Goal: Task Accomplishment & Management: Complete application form

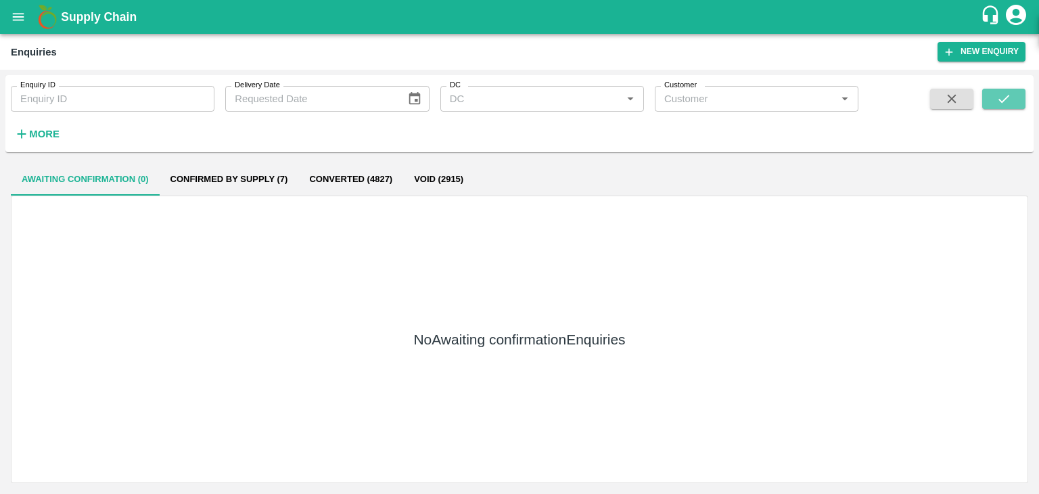
click at [1007, 98] on icon "submit" at bounding box center [1004, 99] width 11 height 8
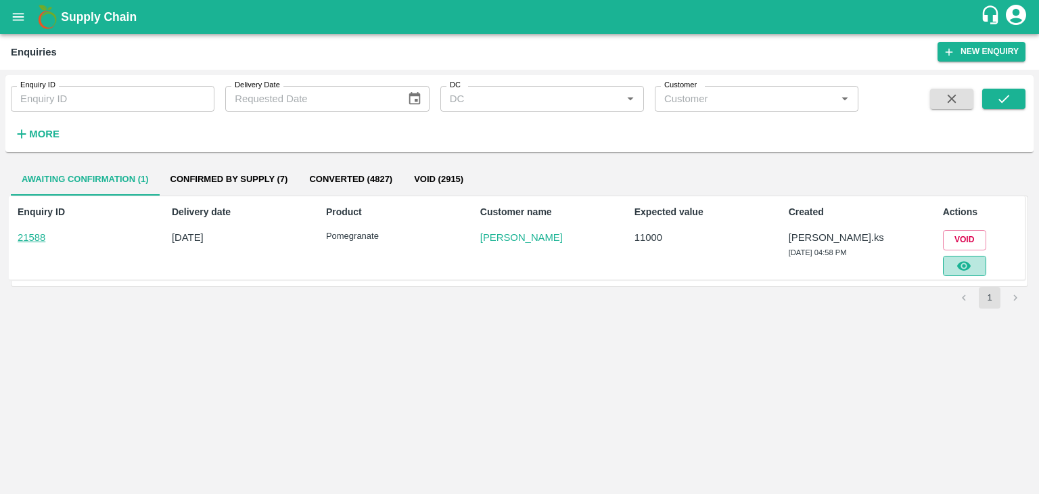
click at [945, 269] on button "button" at bounding box center [964, 266] width 43 height 20
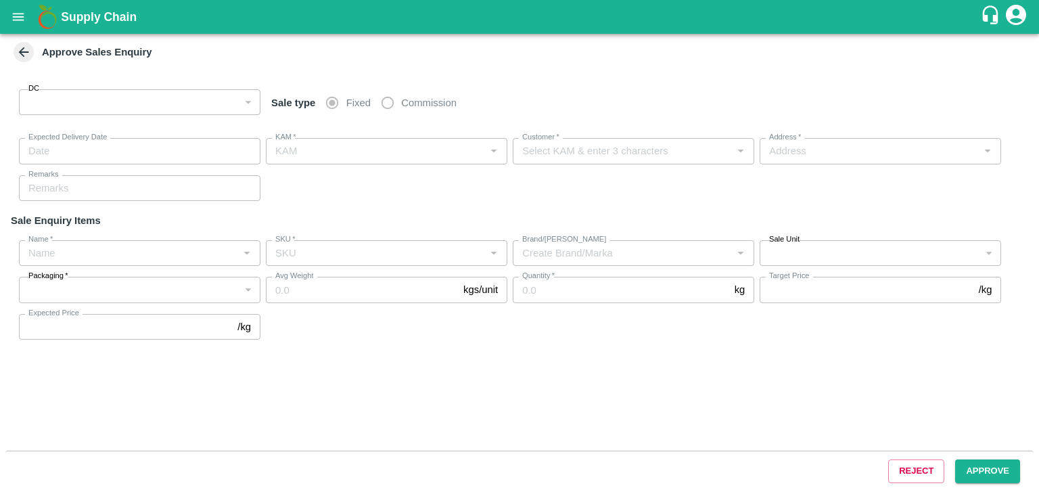
type input "147"
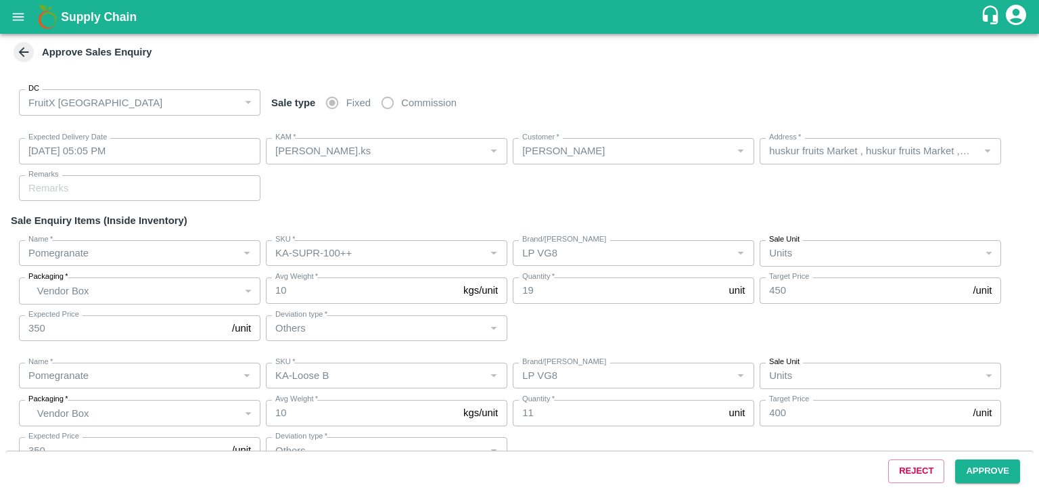
type input "[DATE] 05:05 PM"
type input "[PERSON_NAME].ks"
type input "[PERSON_NAME]"
type input "huskur fruits Market , huskur fruits Market , [GEOGRAPHIC_DATA], [GEOGRAPHIC_DA…"
type input "Pomegranate"
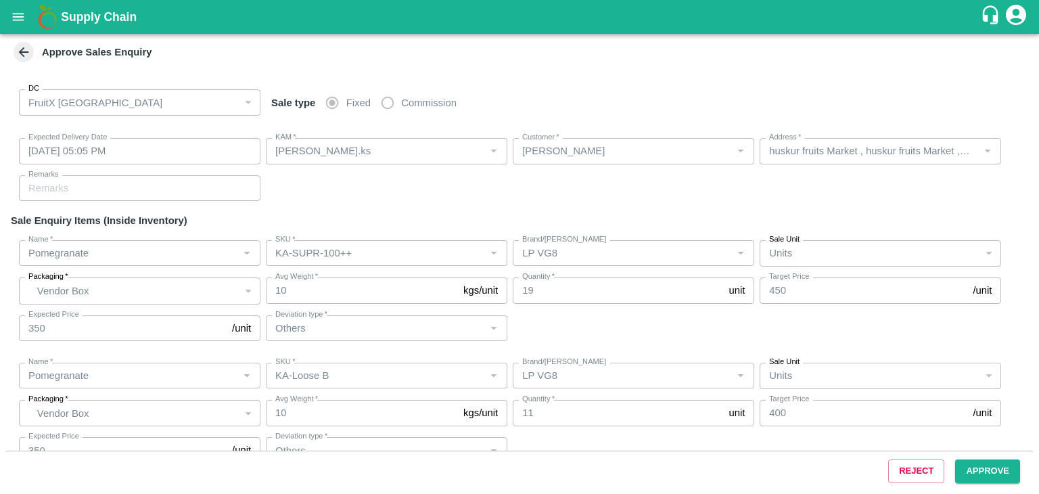
type input "KA-SUPR-100++"
type input "LP VG8"
type input "Others"
type input "Pomegranate"
type input "KA-Loose B"
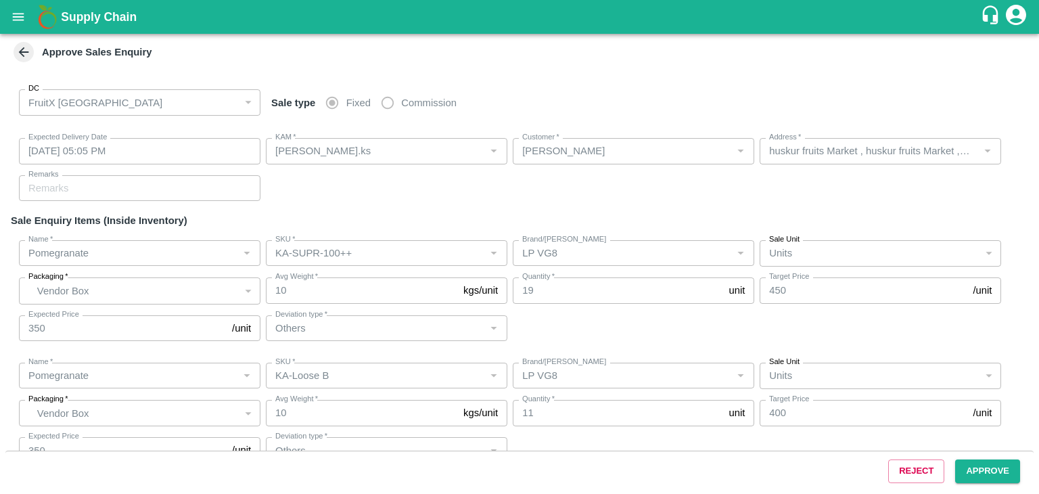
type input "LP VG8"
type input "Others"
type input "Pomegranate"
type input "KA-Green"
type input "LP VG8"
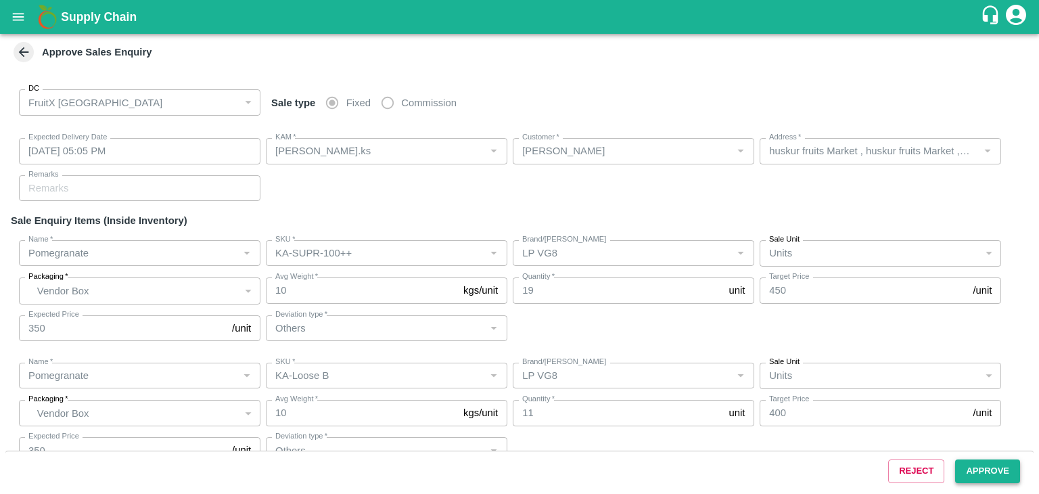
click at [981, 466] on button "Approve" at bounding box center [988, 472] width 65 height 24
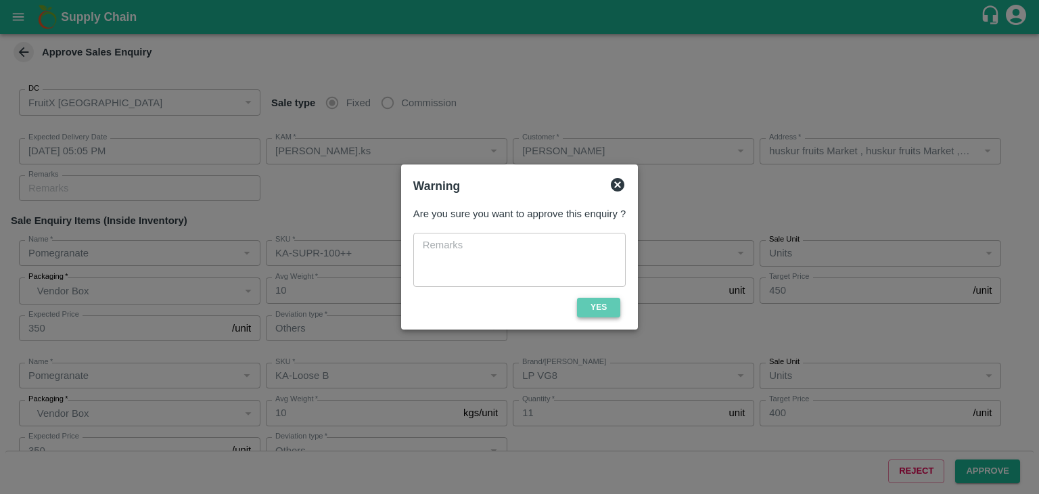
click at [586, 301] on button "Yes" at bounding box center [598, 308] width 43 height 20
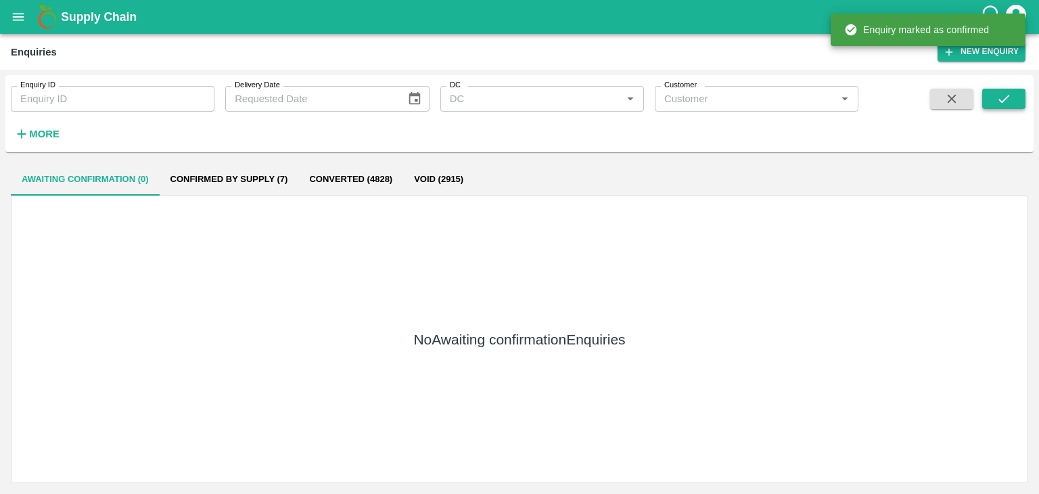
click at [998, 108] on button "submit" at bounding box center [1004, 99] width 43 height 20
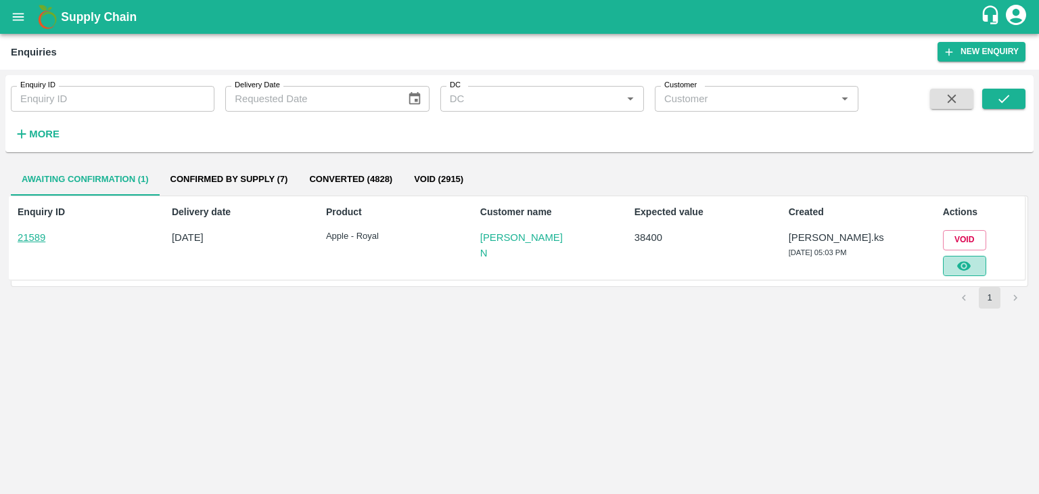
click at [968, 263] on icon "button" at bounding box center [965, 265] width 14 height 9
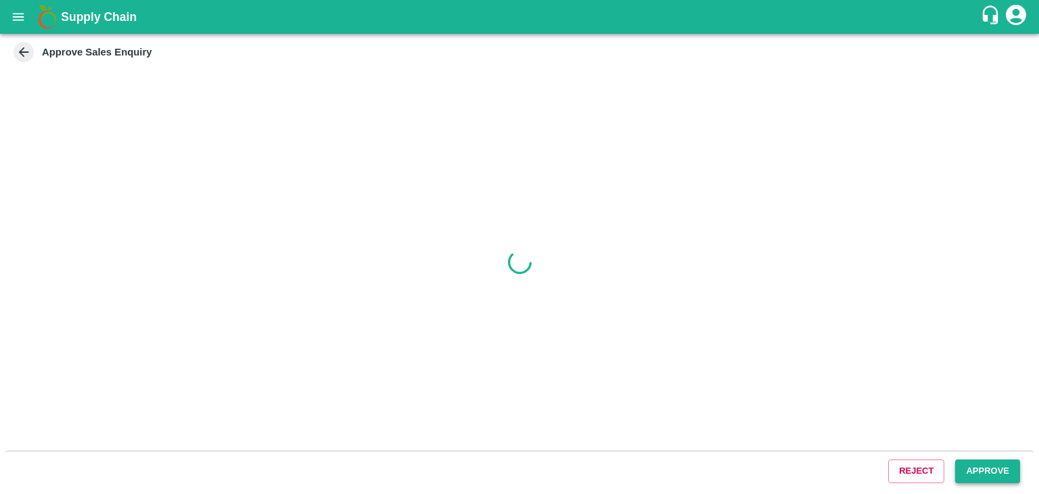
click at [971, 471] on button "Approve" at bounding box center [988, 472] width 65 height 24
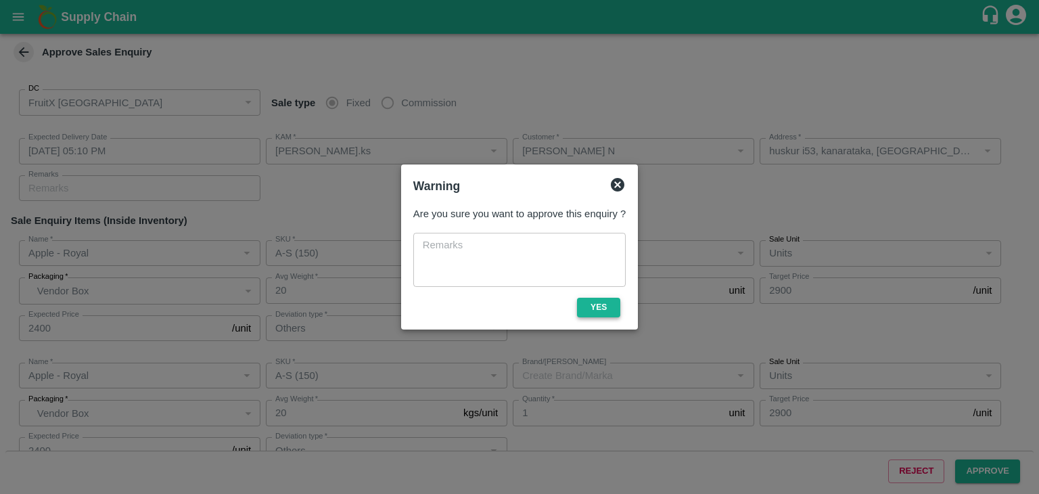
click at [579, 309] on button "Yes" at bounding box center [598, 308] width 43 height 20
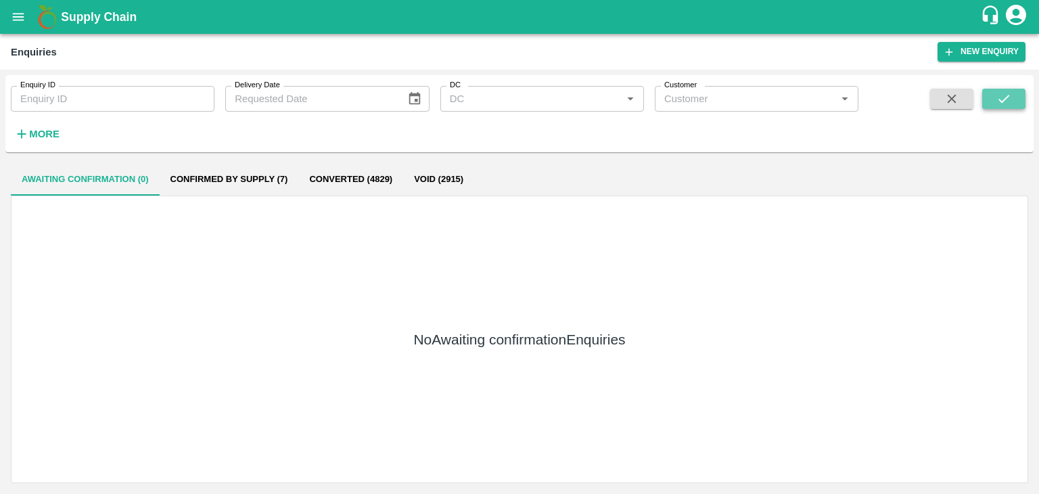
click at [1009, 90] on button "submit" at bounding box center [1004, 99] width 43 height 20
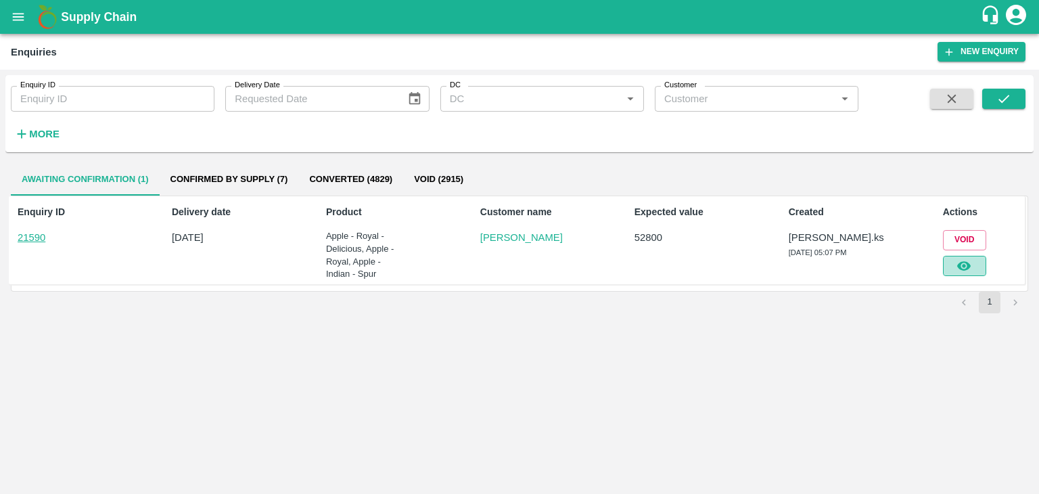
click at [977, 265] on button "button" at bounding box center [964, 266] width 43 height 20
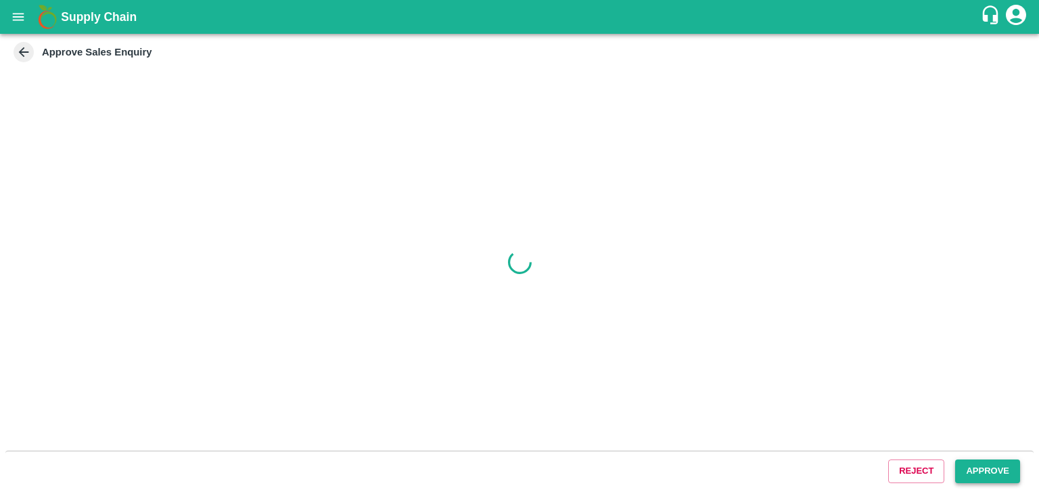
click at [1004, 472] on button "Approve" at bounding box center [988, 472] width 65 height 24
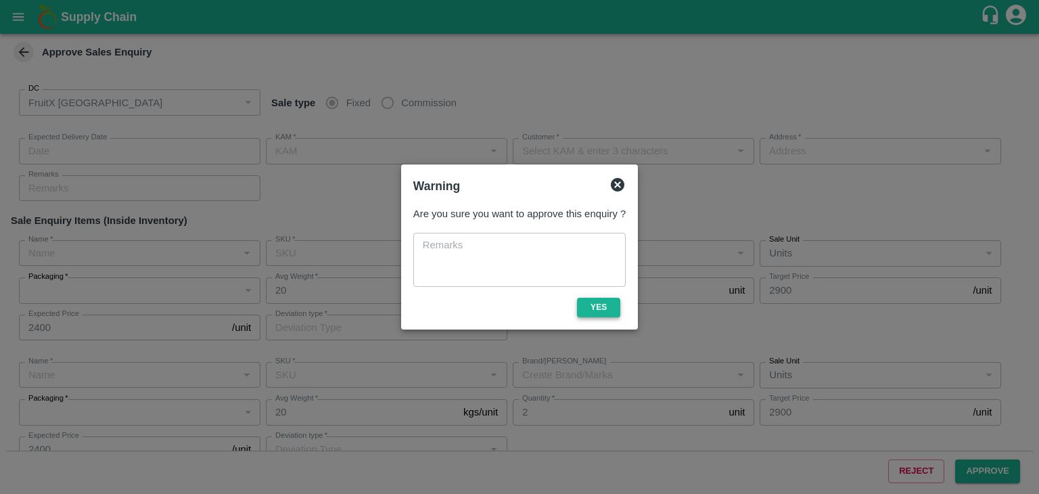
click at [598, 315] on button "Yes" at bounding box center [598, 308] width 43 height 20
click at [598, 315] on span "Yes" at bounding box center [599, 308] width 54 height 20
type input "[DATE] 05:10 PM"
type input "[PERSON_NAME].ks"
type input "[PERSON_NAME]"
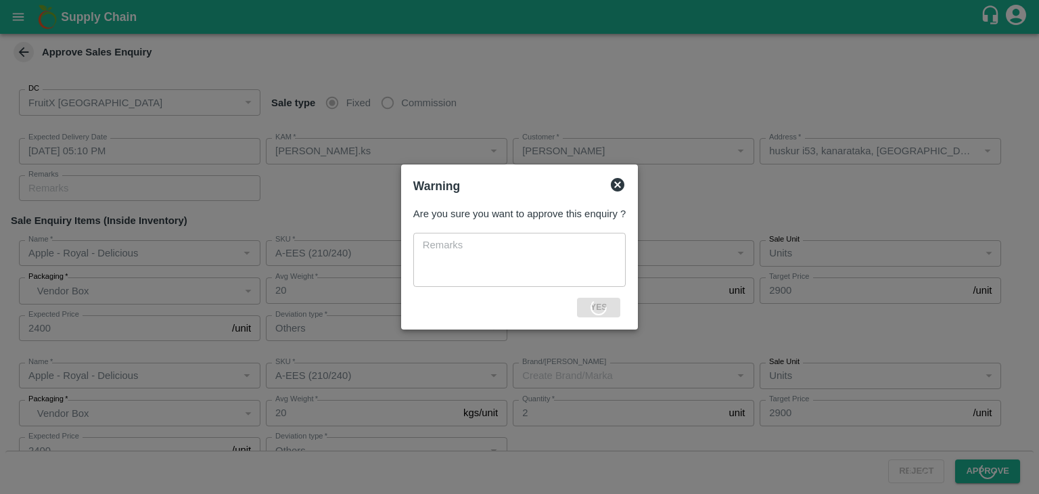
type input "huskur i53, kanarataka, [GEOGRAPHIC_DATA], [GEOGRAPHIC_DATA] ([GEOGRAPHIC_DATA]…"
type input "Apple - Royal - Delicious"
type input "A-EES (210/240)"
type input "Others"
type input "Apple - Royal - Delicious"
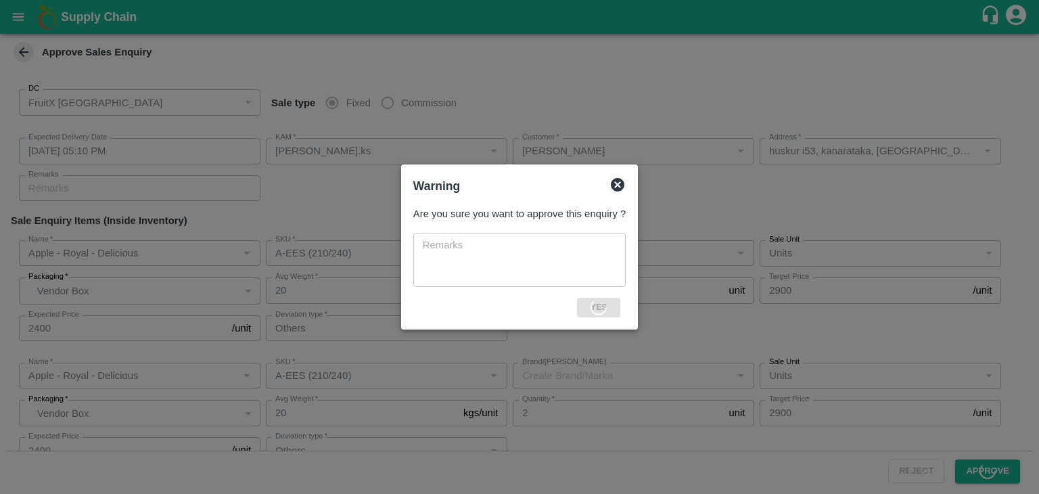
type input "A-EES (210/240)"
type input "Others"
type input "Apple - Royal"
type input "A-S (150)"
type input "Others"
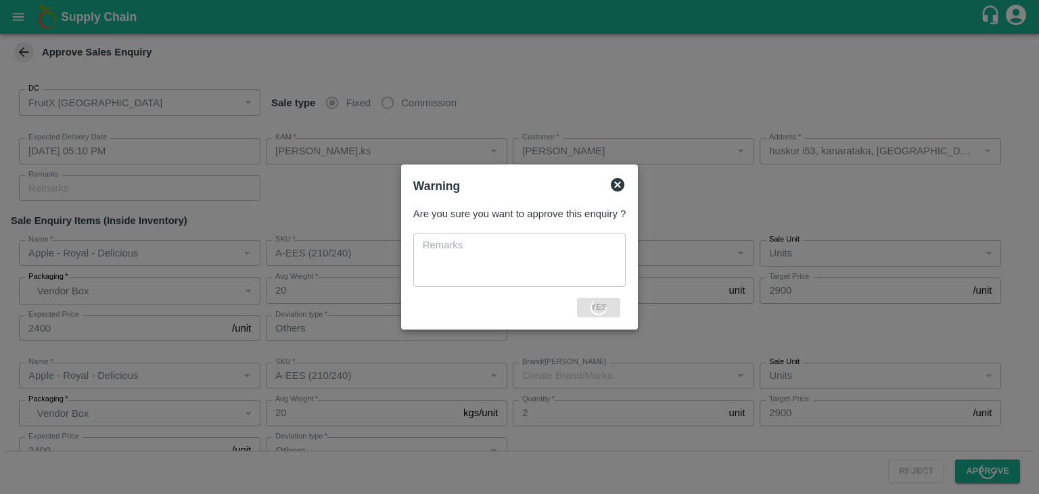
type input "Apple - Indian - Spur"
type input "A-M (125)"
type input "Apple - Indian - Spur"
type input "A-ES (175)"
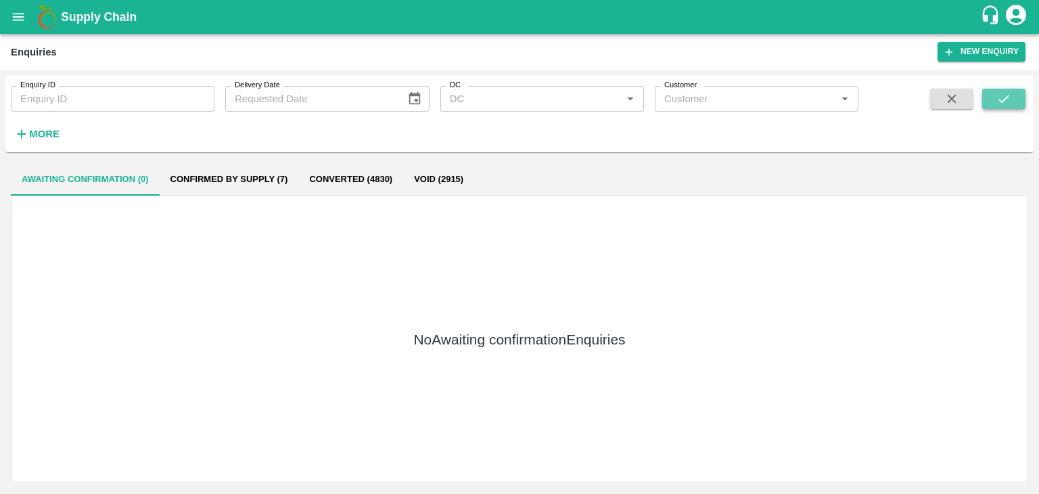
click at [990, 102] on button "submit" at bounding box center [1004, 99] width 43 height 20
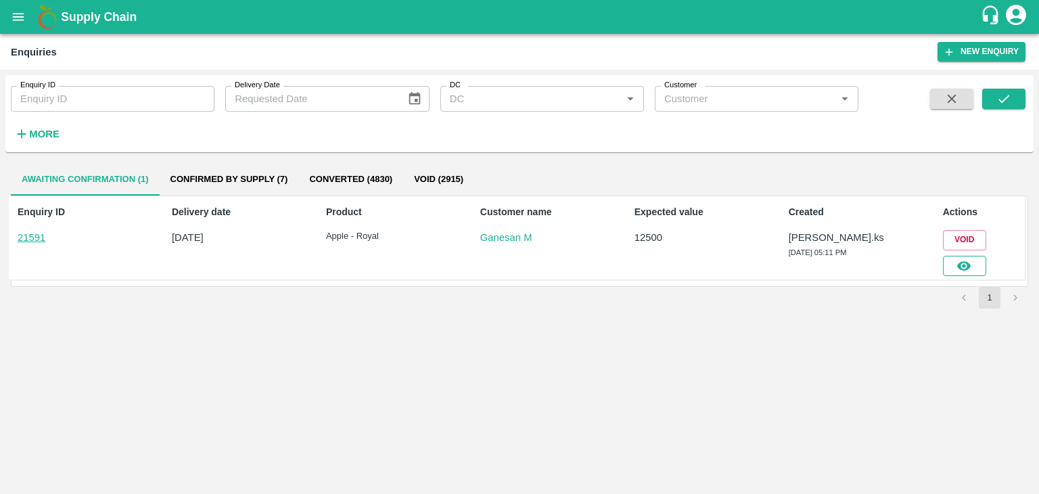
click at [968, 265] on icon "button" at bounding box center [964, 266] width 15 height 15
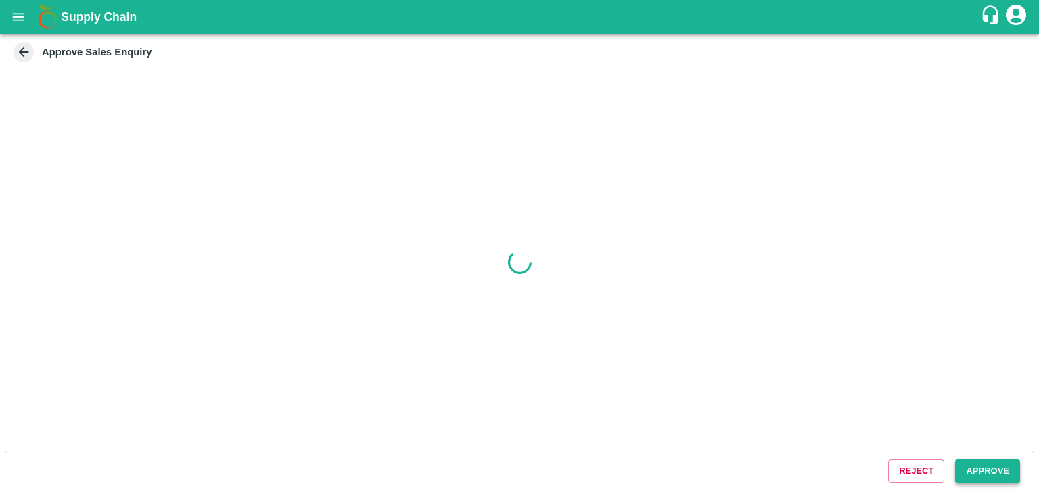
click at [995, 474] on button "Approve" at bounding box center [988, 472] width 65 height 24
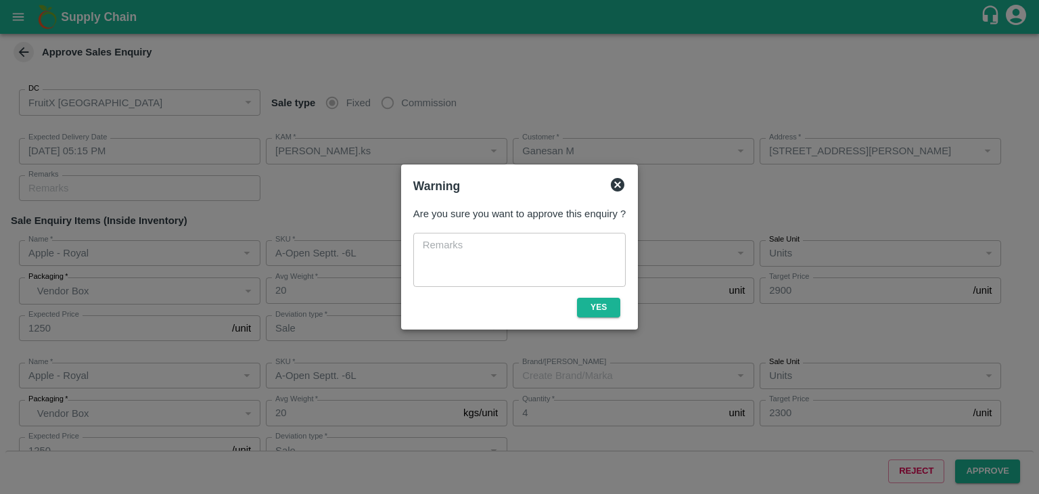
type input "[DATE] 05:15 PM"
type input "[PERSON_NAME].ks"
type input "Ganesan M"
type input "[STREET_ADDRESS][PERSON_NAME]"
type input "Apple - Royal"
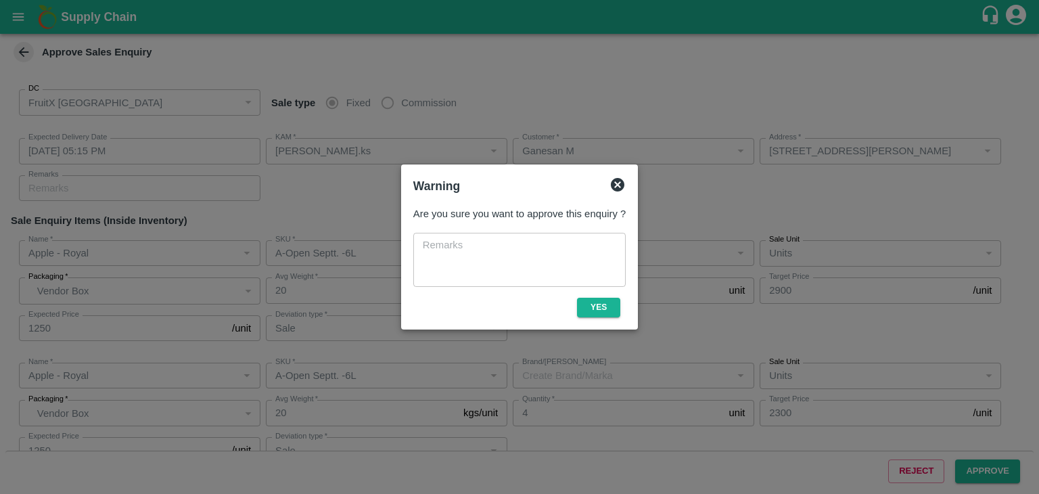
type input "A-Open Septt. -6L"
type input "Sale"
type input "Apple - Royal"
type input "A-Open Septt. -6L"
type input "Sale"
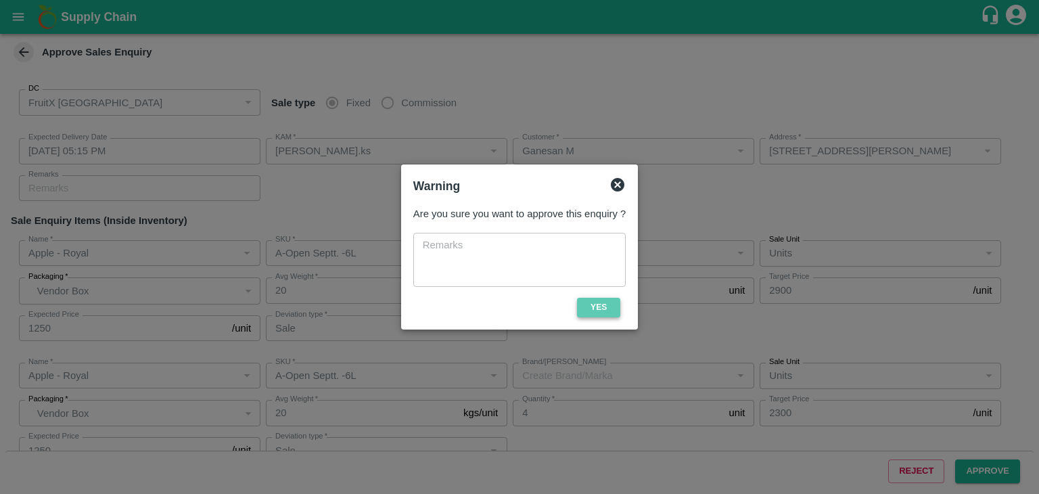
click at [600, 312] on button "Yes" at bounding box center [598, 308] width 43 height 20
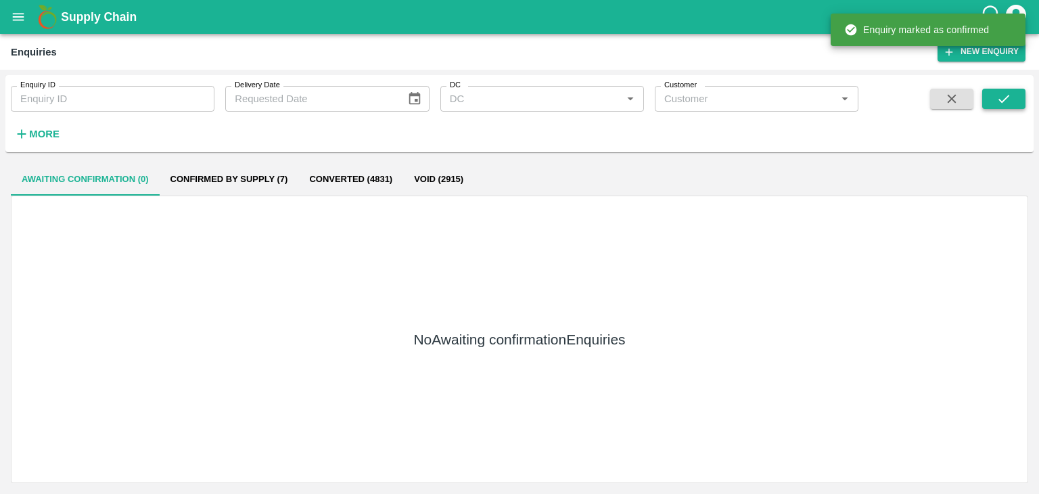
click at [1007, 97] on icon "submit" at bounding box center [1004, 99] width 11 height 8
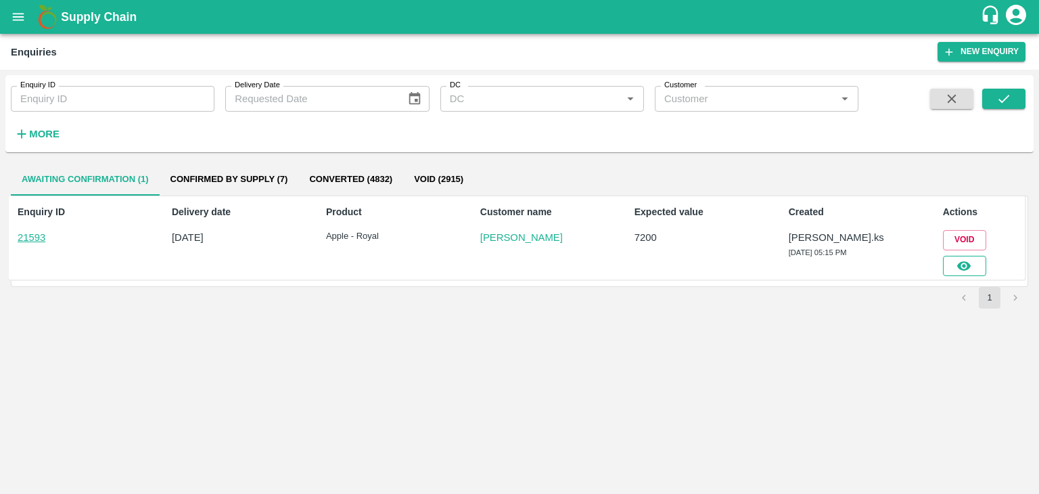
click at [954, 267] on button "button" at bounding box center [964, 266] width 43 height 20
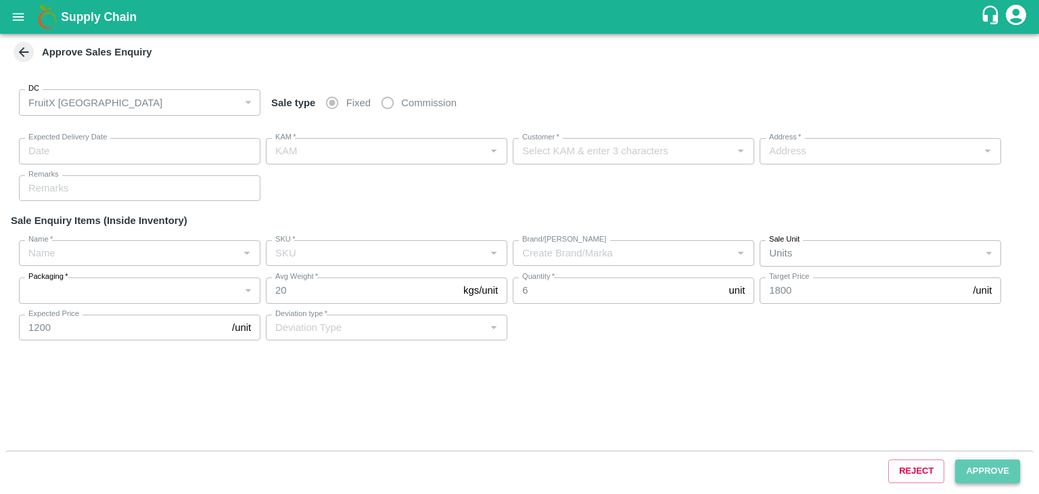
click at [1007, 478] on button "Approve" at bounding box center [988, 472] width 65 height 24
type input "[DATE] 05:20 PM"
type input "[PERSON_NAME].ks"
type input "[PERSON_NAME]"
type input "huskur i53, kanarataka, [GEOGRAPHIC_DATA], [GEOGRAPHIC_DATA] ([GEOGRAPHIC_DATA]…"
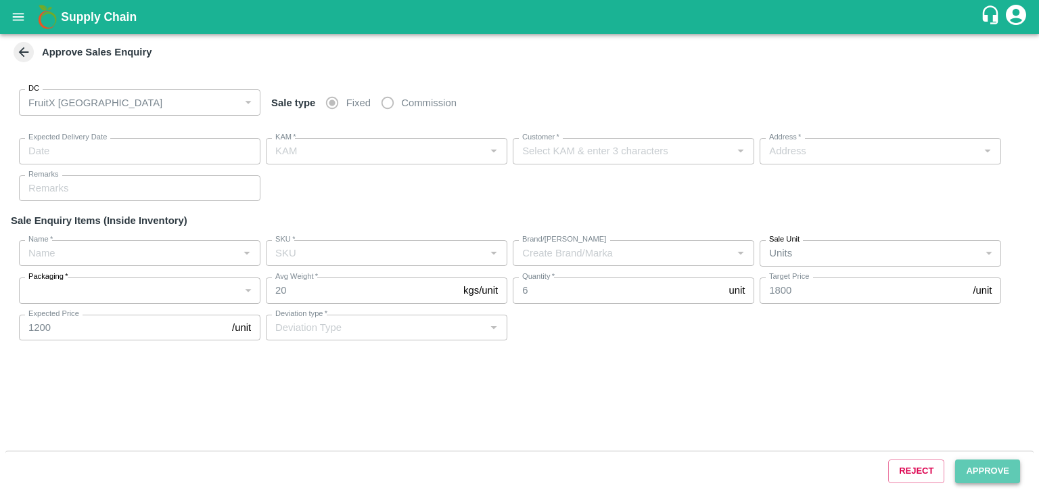
type input "Apple - Royal"
type input "A-EES (210/240)"
type input "Sale"
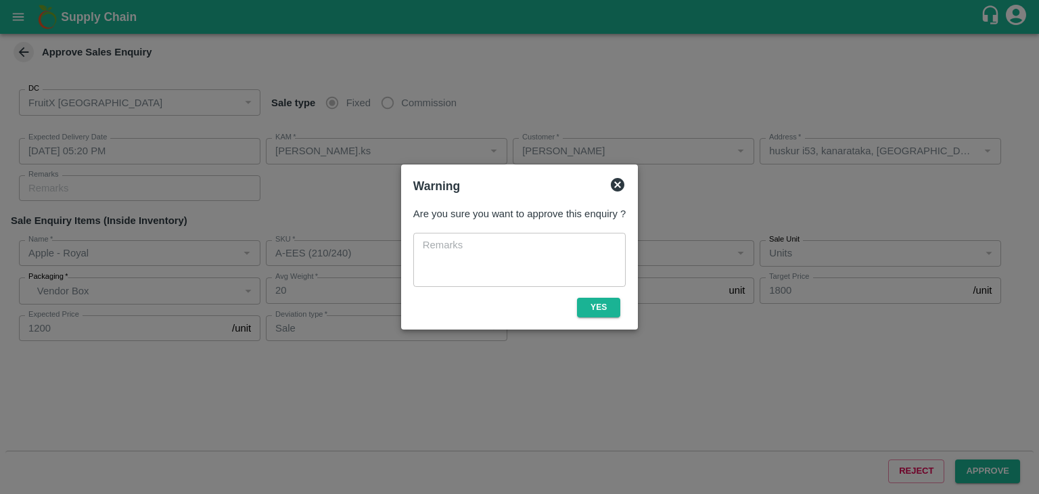
click at [610, 325] on div "Warning Are you sure you want to approve this enquiry ? x ​ Yes" at bounding box center [519, 246] width 237 height 164
click at [612, 311] on button "Yes" at bounding box center [598, 308] width 43 height 20
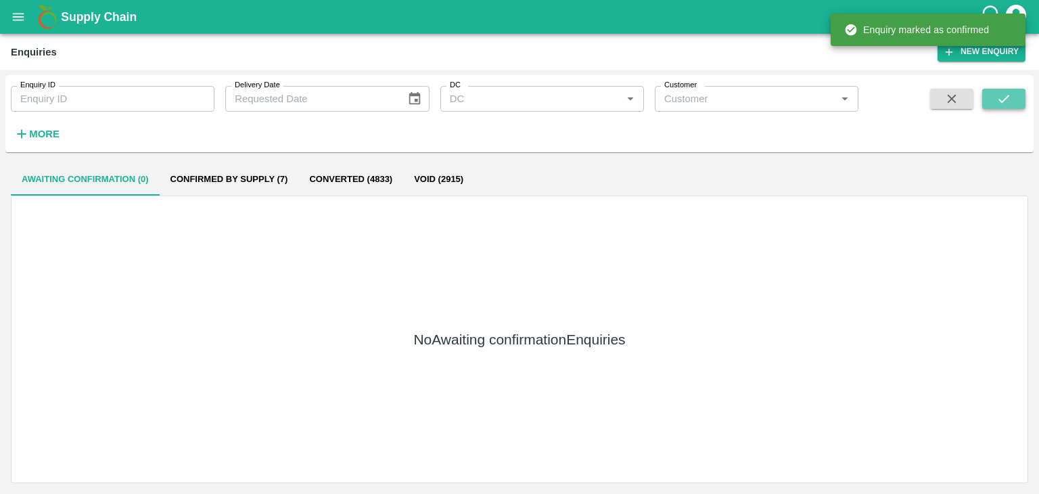
click at [1012, 104] on button "submit" at bounding box center [1004, 99] width 43 height 20
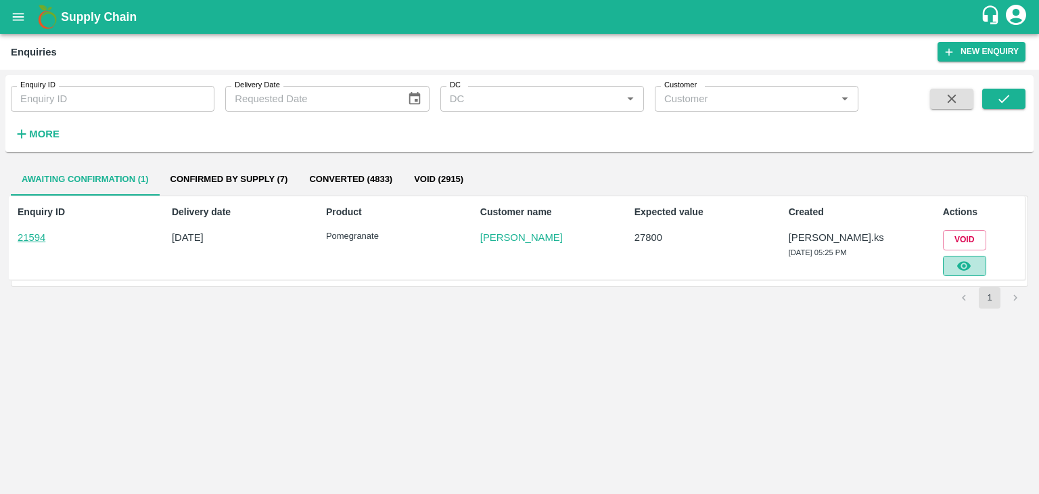
click at [964, 261] on icon "button" at bounding box center [964, 266] width 15 height 15
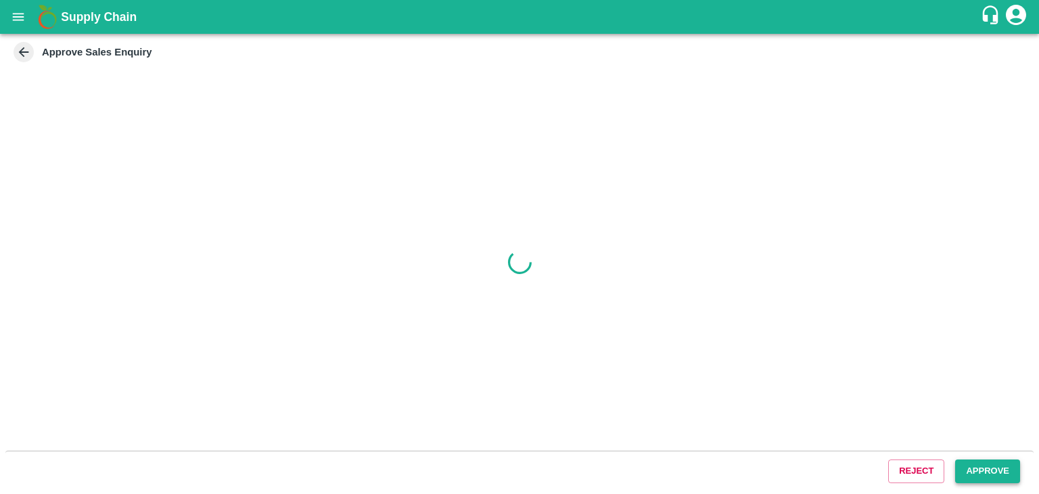
click at [988, 464] on button "Approve" at bounding box center [988, 472] width 65 height 24
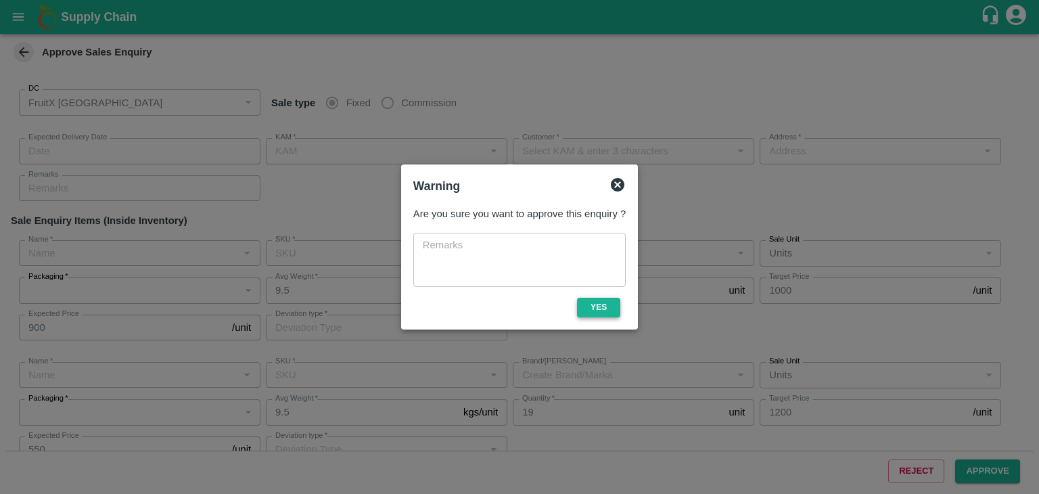
click at [606, 304] on button "Yes" at bounding box center [598, 308] width 43 height 20
type input "[DATE] 05:40 PM"
type input "[PERSON_NAME].ks"
type input "[PERSON_NAME]"
type input "[STREET_ADDRESS]"
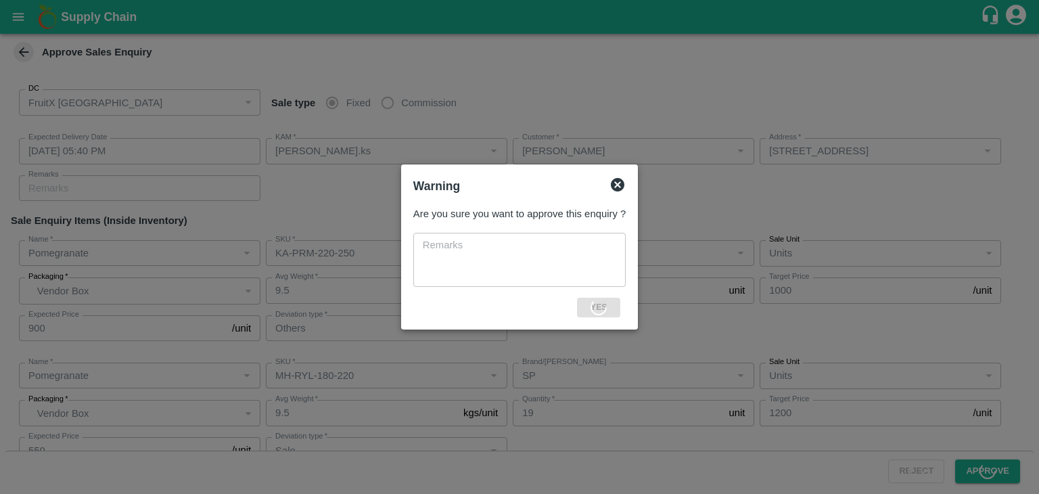
type input "Pomegranate"
type input "KA-PRM-220-250"
type input "NT"
type input "Others"
type input "Pomegranate"
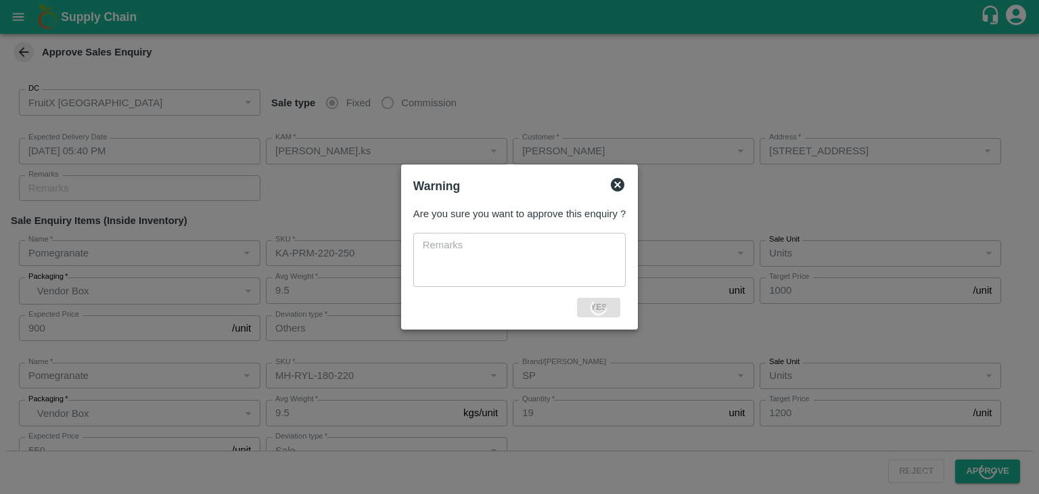
type input "MH-RYL-180-220"
type input "SP"
type input "Sale"
type input "Pomegranate"
type input "MH-RYL-150-180"
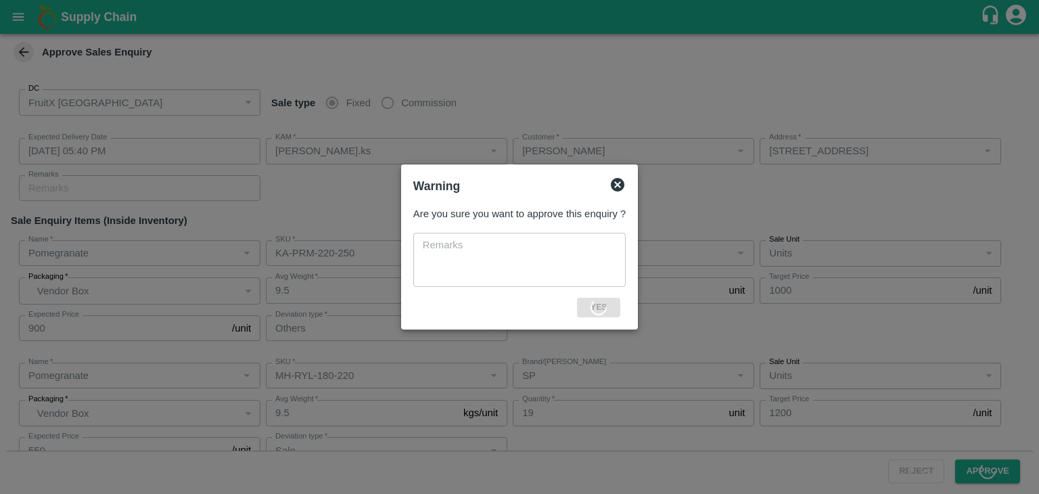
type input "SM"
type input "Sale"
type input "Pomegranate"
type input "MH-RYL-220-250"
type input "SM"
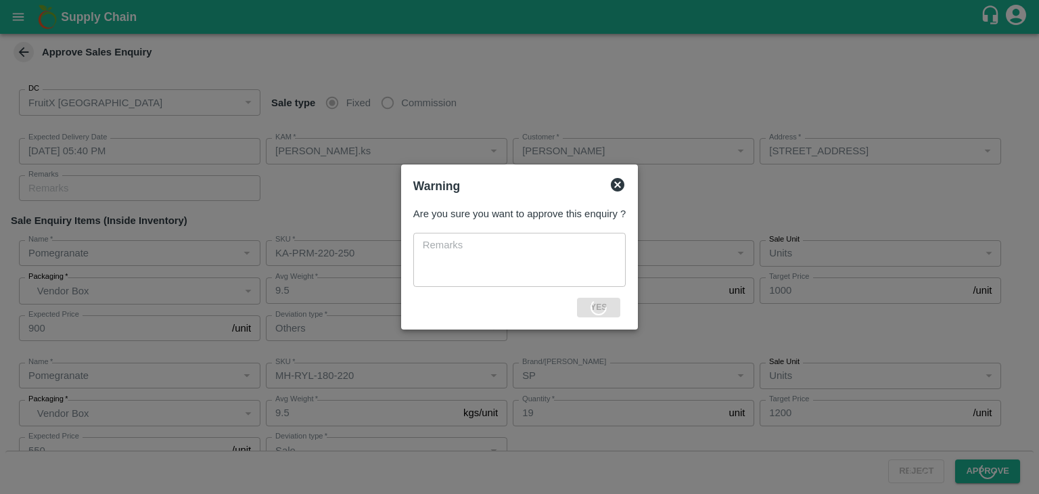
type input "Sale"
type input "Pomegranate"
type input "MH-RYL-250-300"
type input "SM"
type input "Sale"
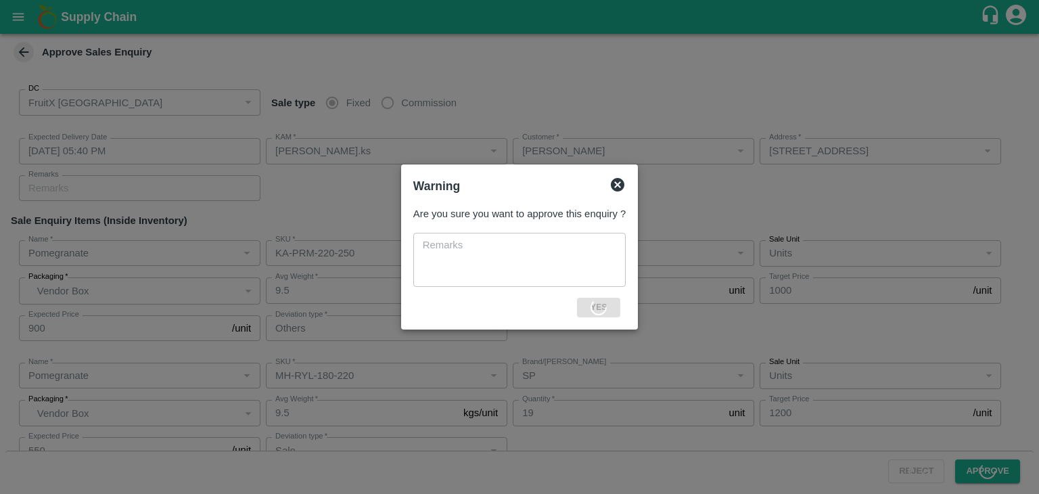
type input "Pomegranate"
type input "KA-PRM-150-180"
type input "GL"
type input "Sale"
type input "Pomegranate"
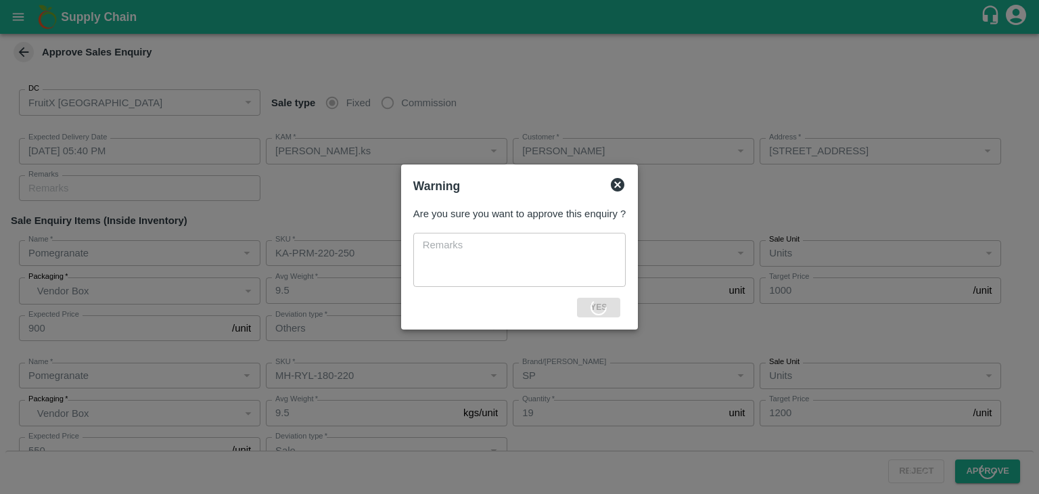
type input "KA-PRM-220-250"
type input "GL"
type input "Sale"
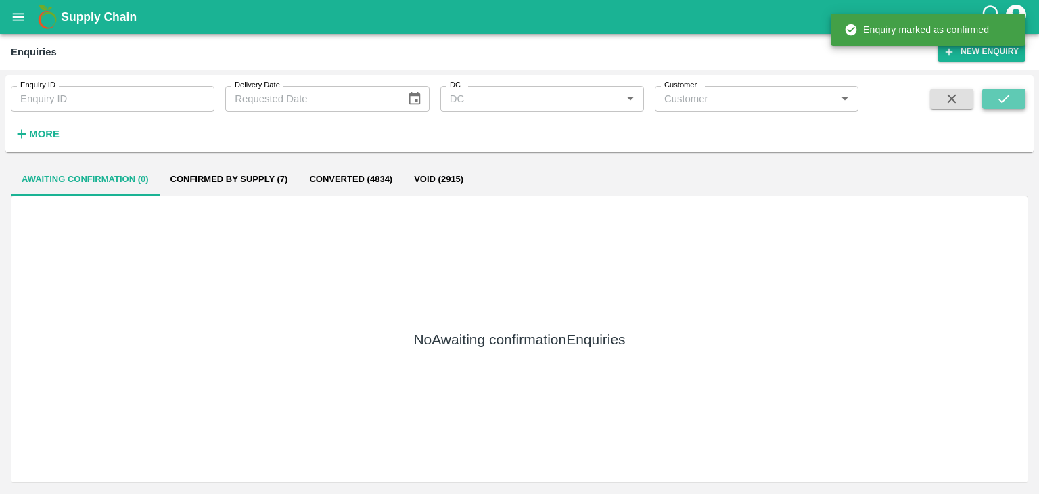
click at [990, 95] on button "submit" at bounding box center [1004, 99] width 43 height 20
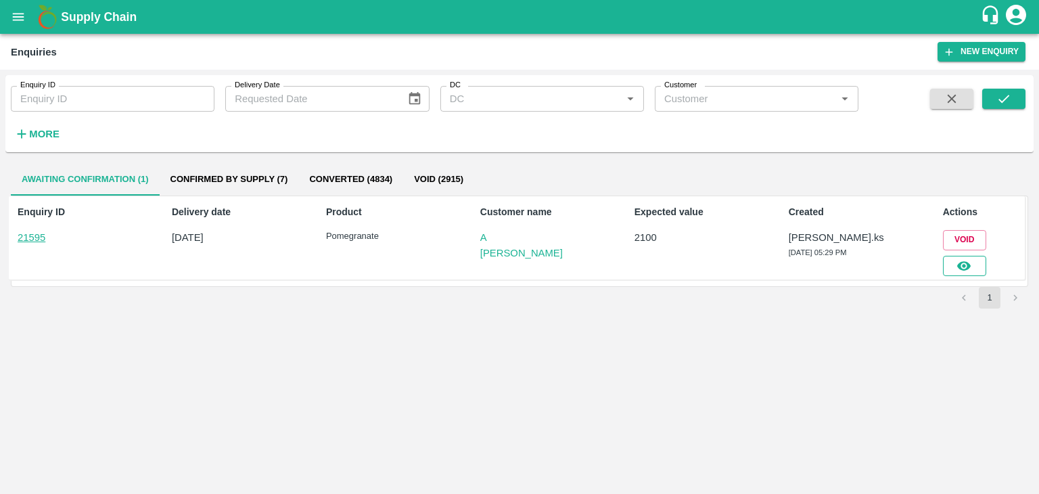
click at [958, 256] on button "button" at bounding box center [964, 266] width 43 height 20
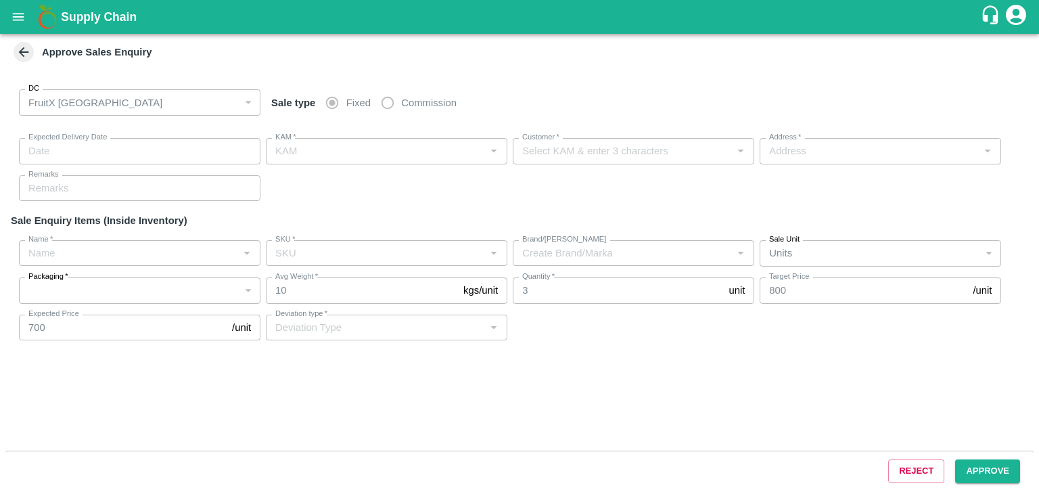
type input "[DATE] 05:40 PM"
type input "[PERSON_NAME].ks"
type input "A [PERSON_NAME]"
type input "FruitX, [GEOGRAPHIC_DATA], [GEOGRAPHIC_DATA] Urban, [GEOGRAPHIC_DATA]"
type input "Pomegranate"
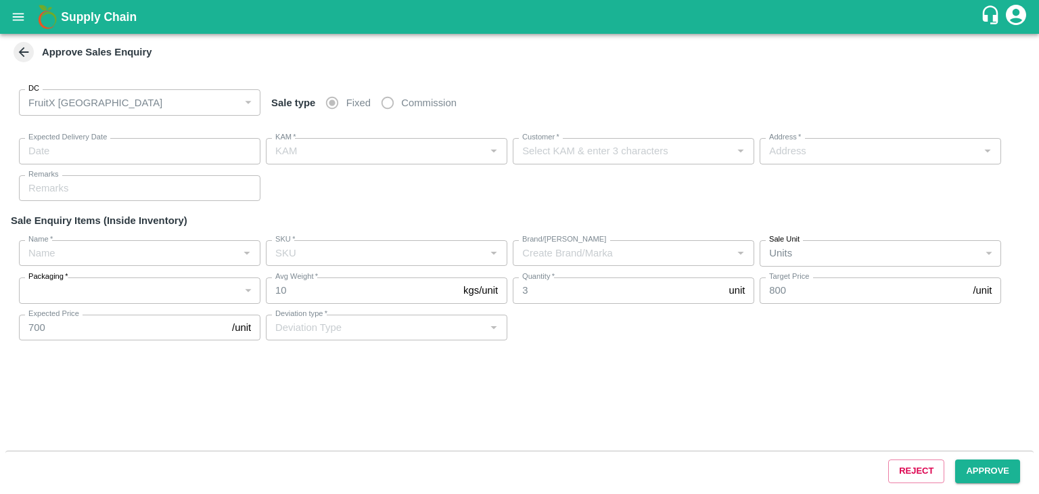
type input "KA-PRM-100-150"
type input "GL"
type input "Others"
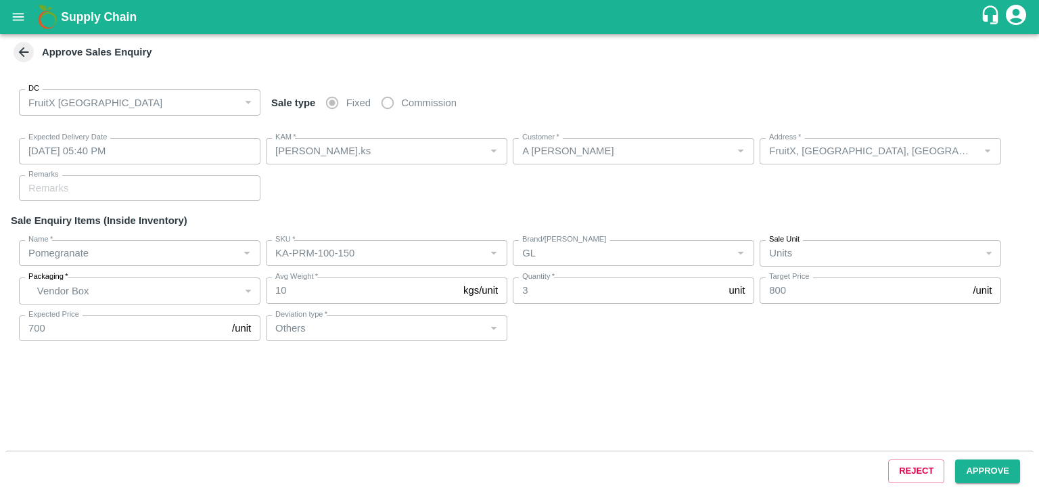
click at [972, 458] on div "Reject Approve" at bounding box center [519, 471] width 1029 height 41
click at [1005, 464] on button "Approve" at bounding box center [988, 472] width 65 height 24
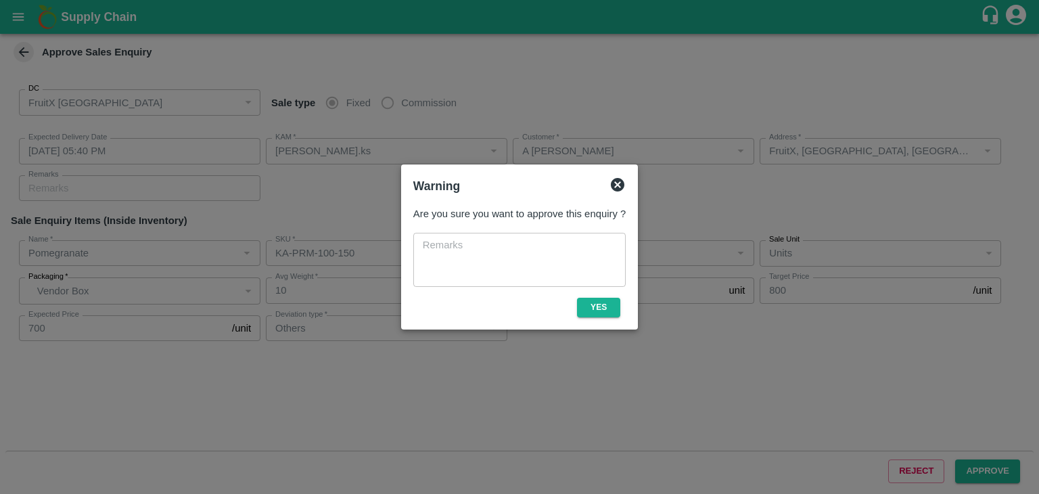
click at [612, 296] on div "Are you sure you want to approve this enquiry ? x ​ Yes" at bounding box center [519, 261] width 223 height 121
click at [612, 305] on button "Yes" at bounding box center [598, 308] width 43 height 20
